Goal: Transaction & Acquisition: Purchase product/service

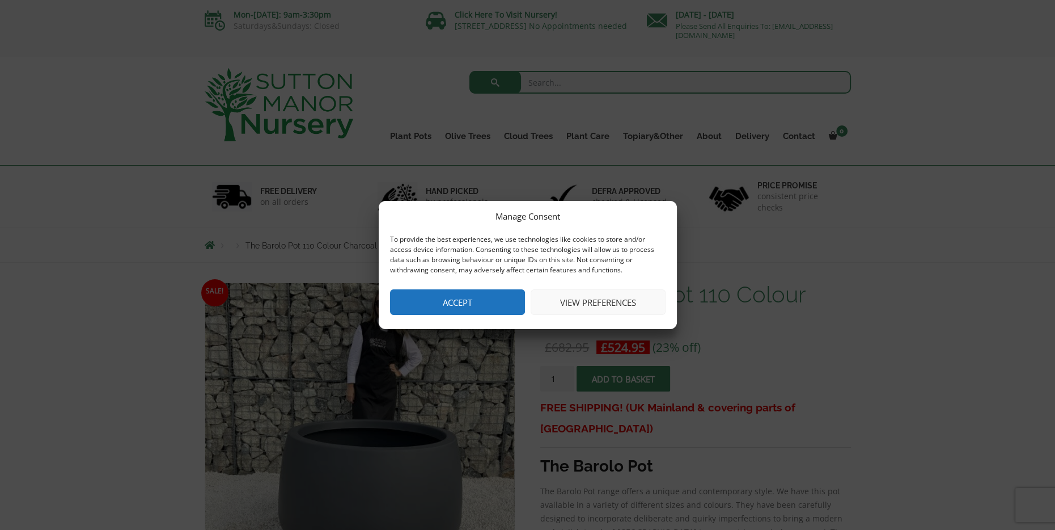
click at [473, 302] on button "Accept" at bounding box center [457, 302] width 135 height 26
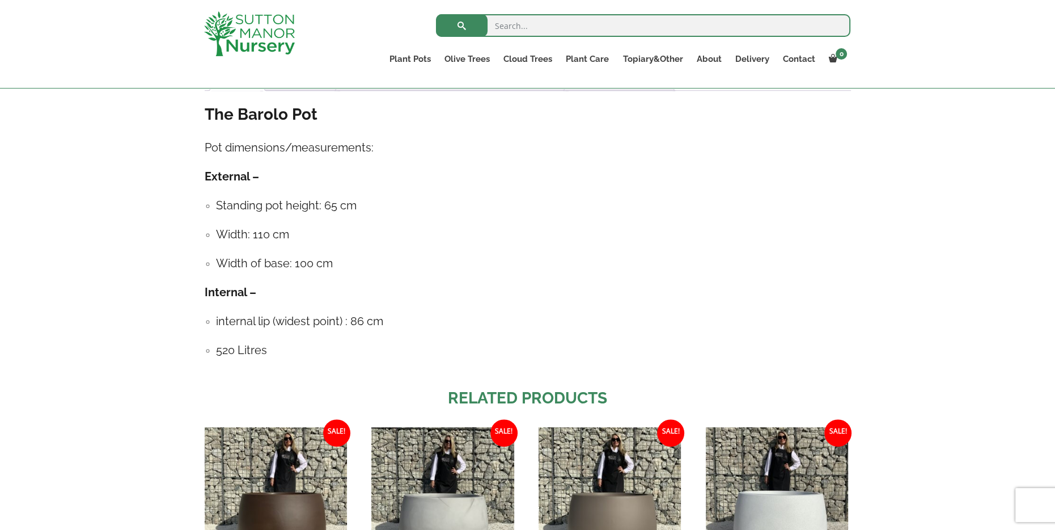
scroll to position [340, 0]
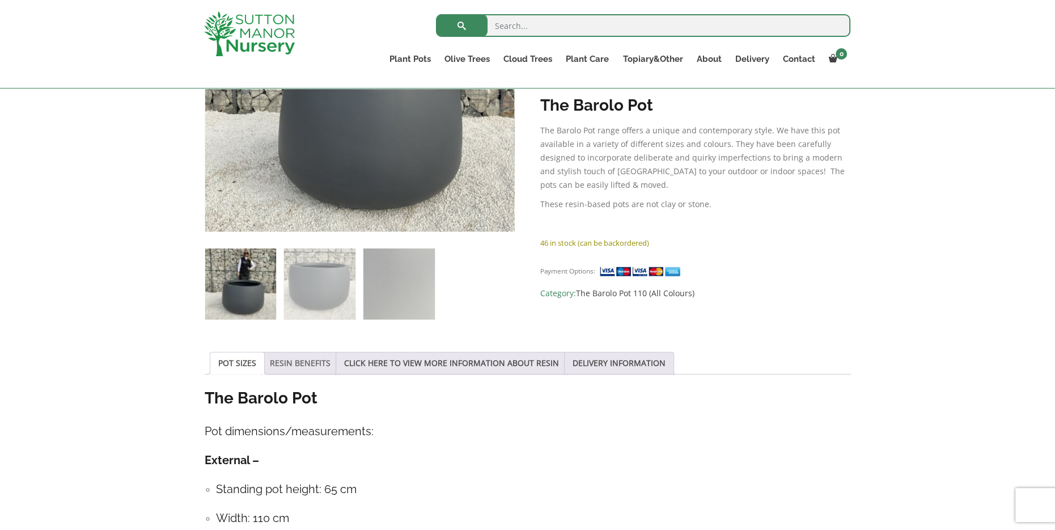
click at [318, 366] on link "RESIN BENEFITS" at bounding box center [300, 363] width 61 height 22
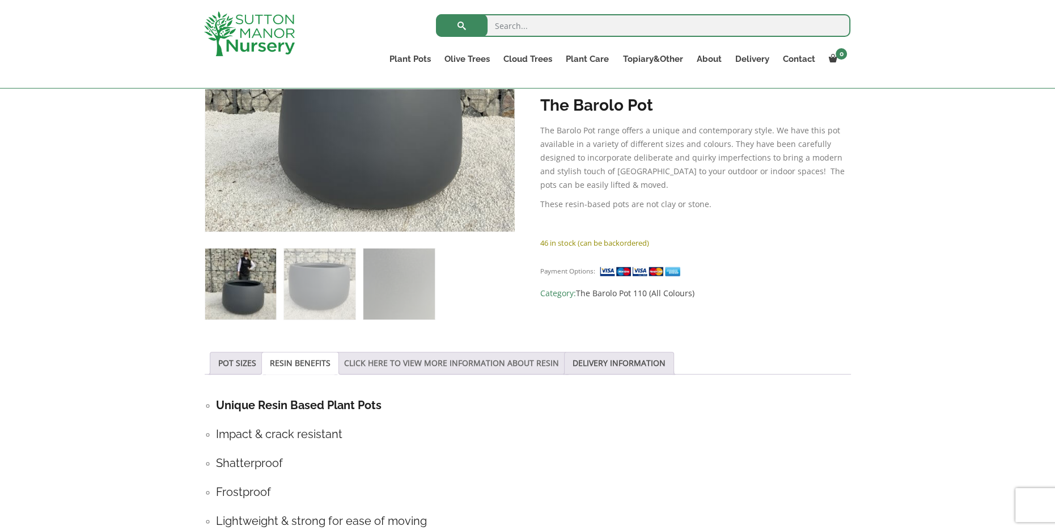
click at [408, 361] on link "CLICK HERE TO VIEW MORE INFORMATION ABOUT RESIN" at bounding box center [451, 363] width 215 height 22
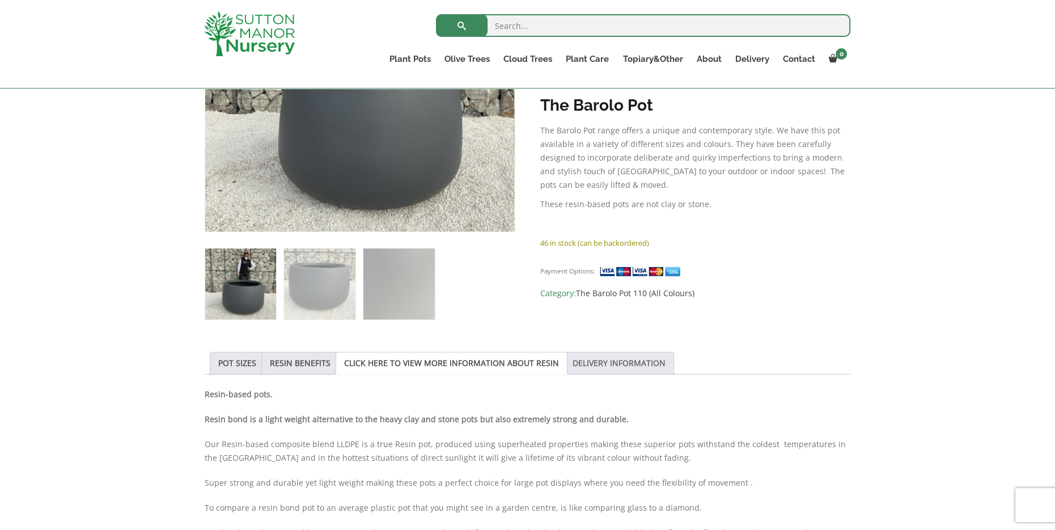
click at [581, 369] on link "DELIVERY INFORMATION" at bounding box center [619, 363] width 93 height 22
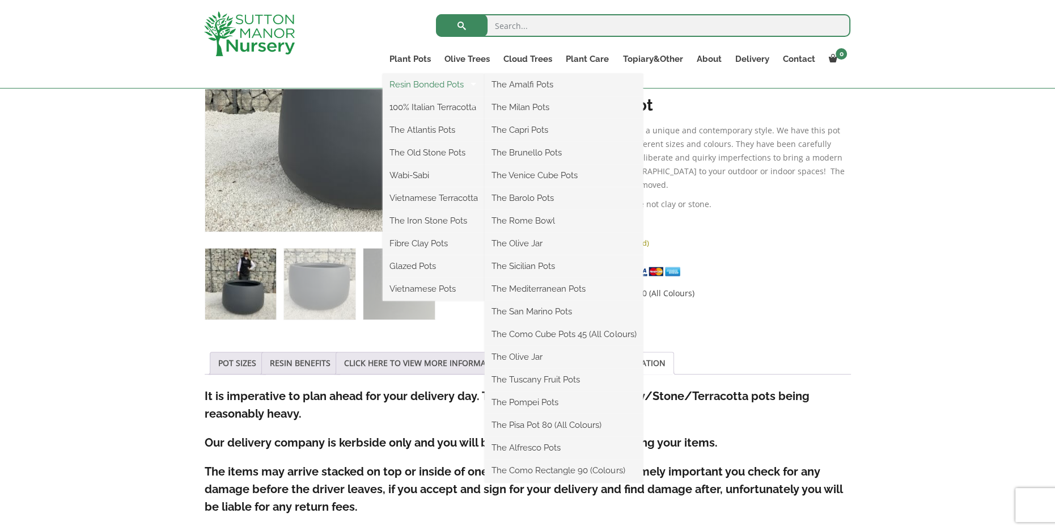
click at [413, 85] on link "Resin Bonded Pots" at bounding box center [434, 84] width 102 height 17
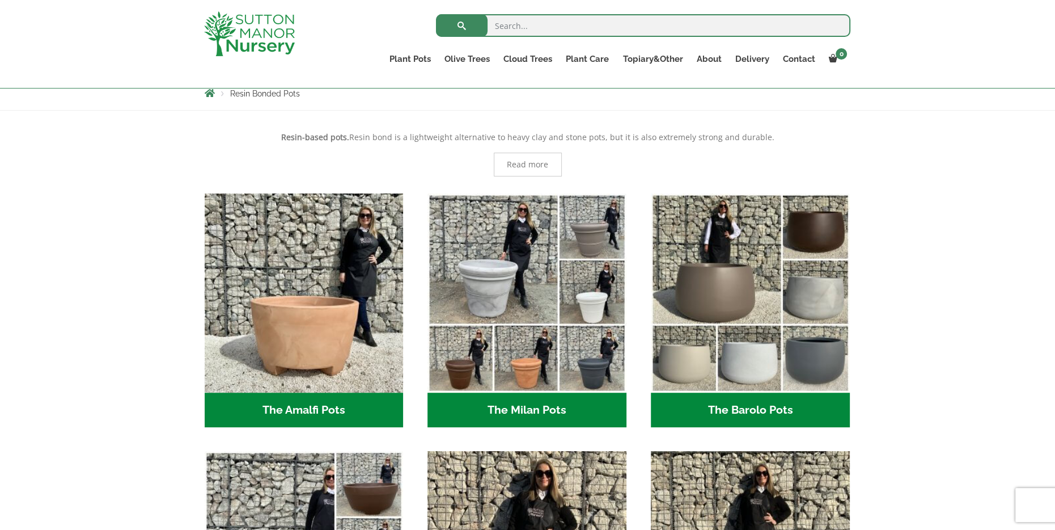
scroll to position [170, 0]
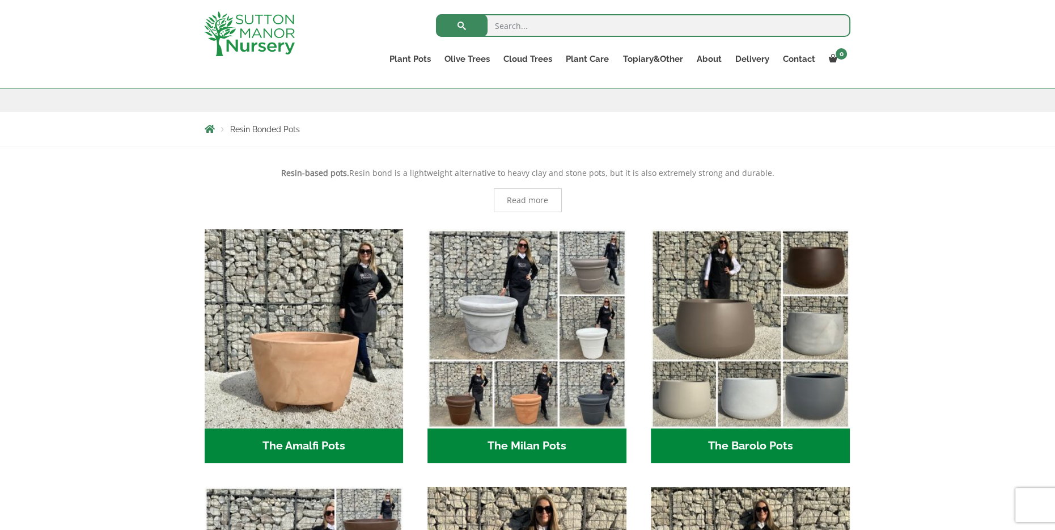
click at [769, 443] on h2 "The Barolo Pots (36)" at bounding box center [750, 445] width 199 height 35
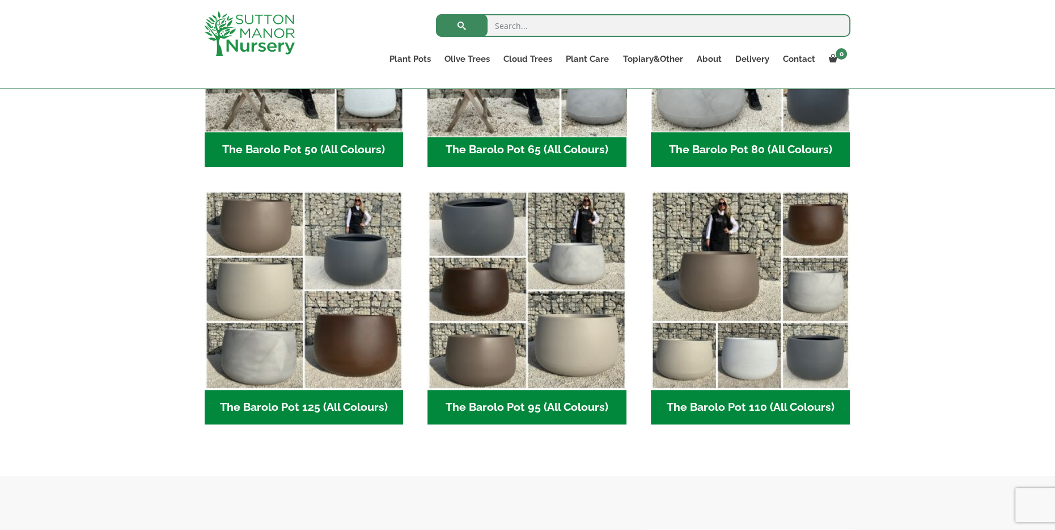
scroll to position [454, 0]
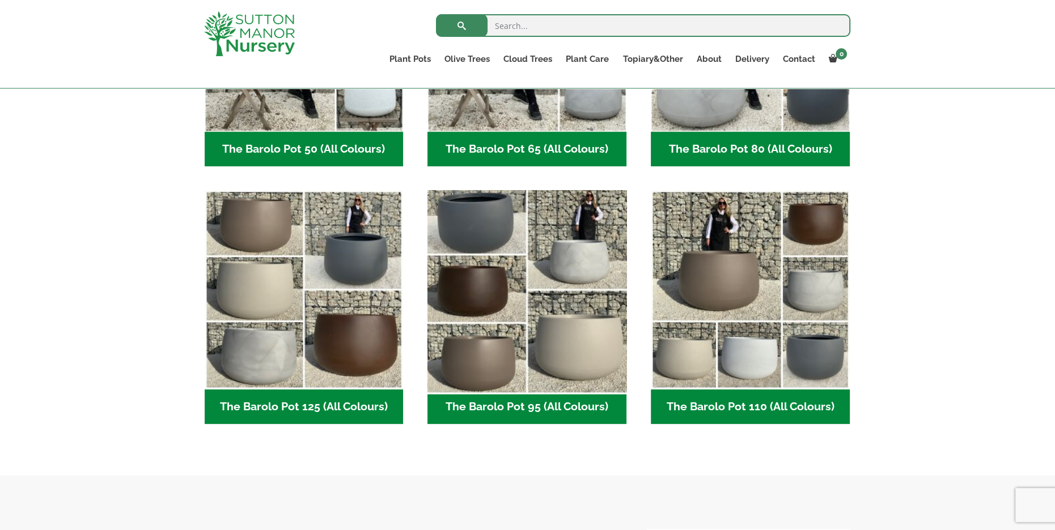
click at [486, 227] on img "Visit product category The Barolo Pot 95 (All Colours)" at bounding box center [527, 289] width 209 height 209
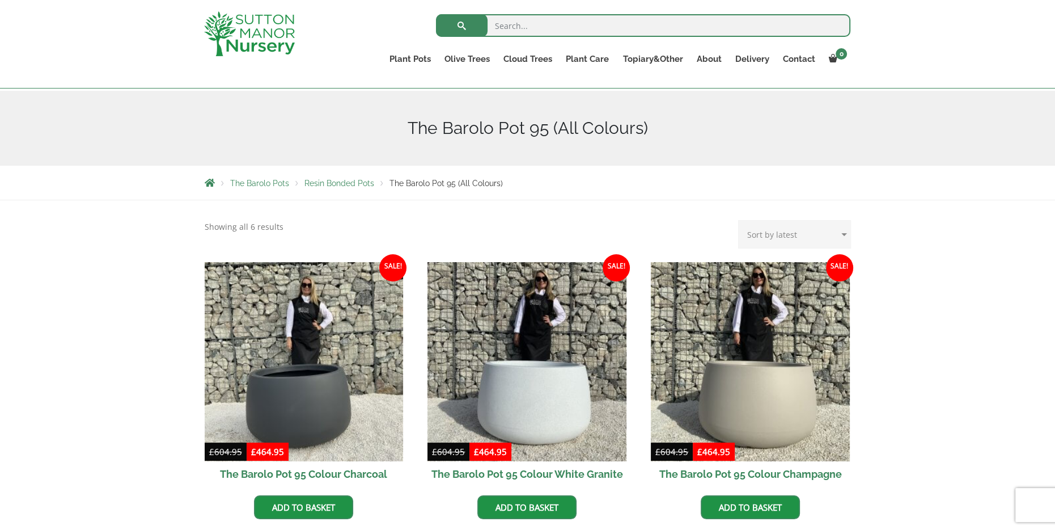
scroll to position [284, 0]
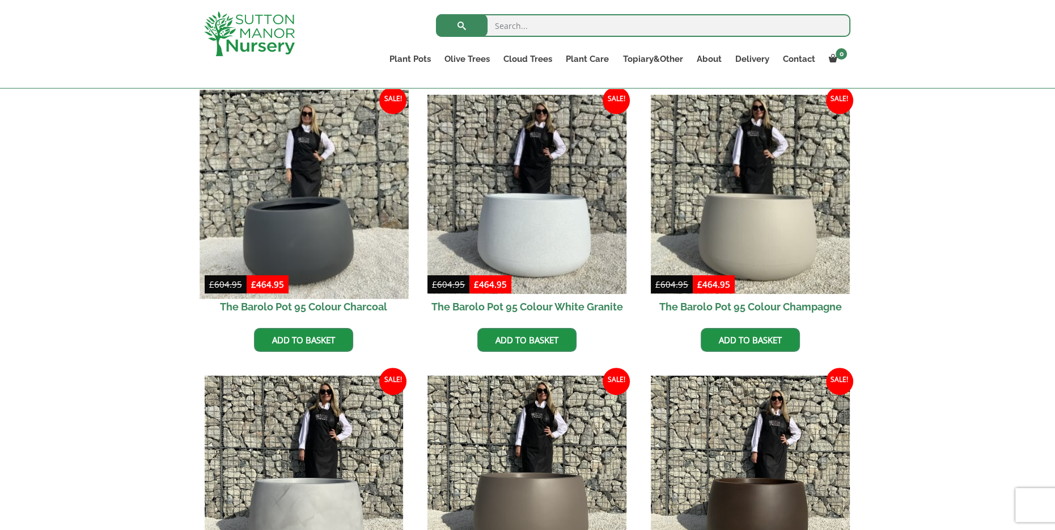
click at [333, 242] on img at bounding box center [304, 194] width 209 height 209
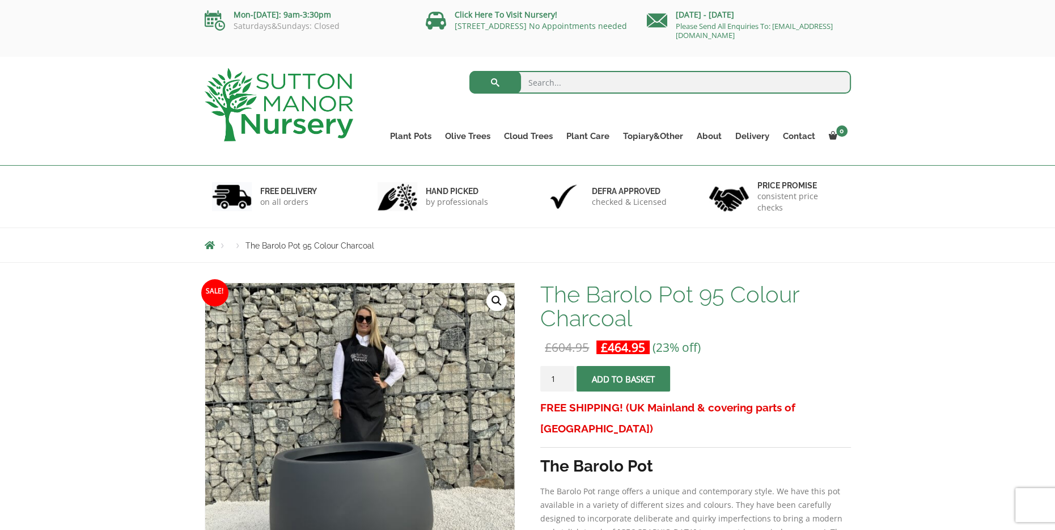
drag, startPoint x: 937, startPoint y: 78, endPoint x: 913, endPoint y: 358, distance: 281.7
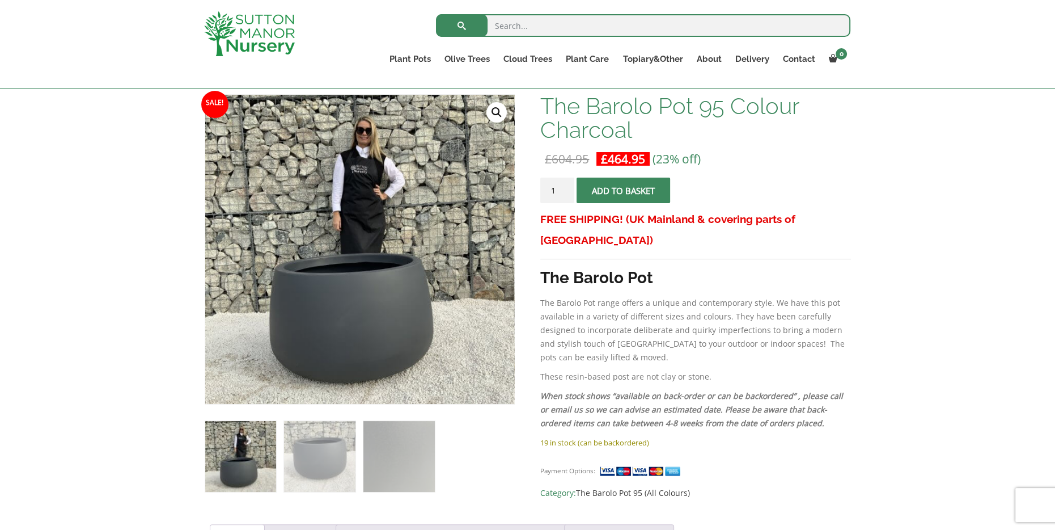
scroll to position [170, 0]
